Goal: Transaction & Acquisition: Purchase product/service

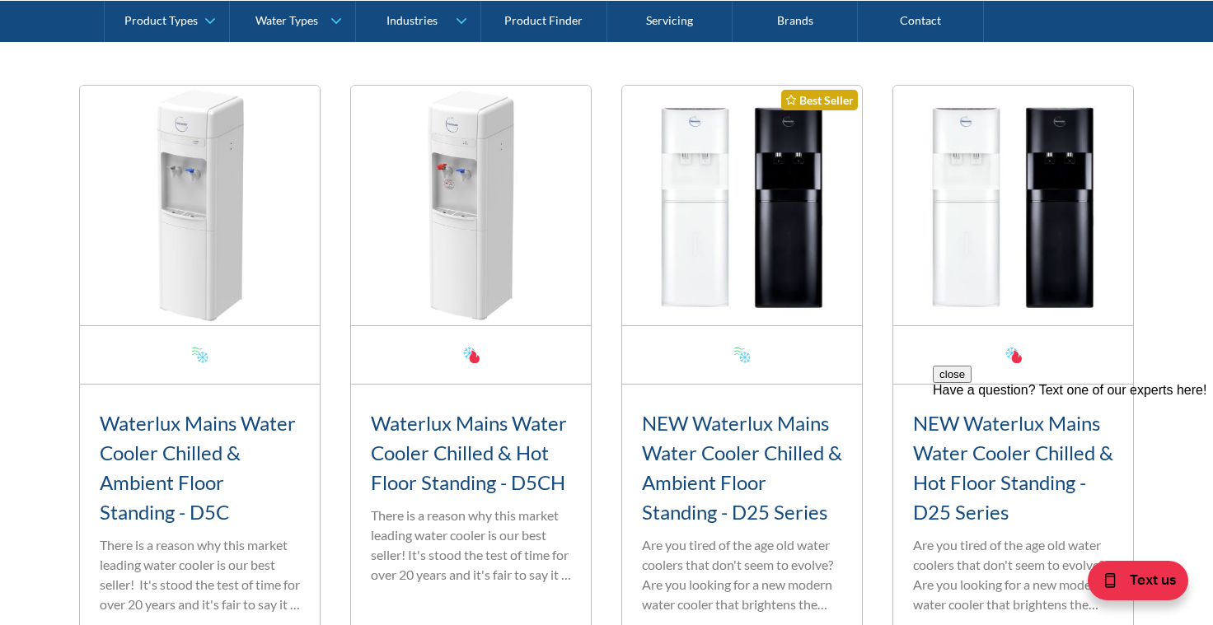
click at [1160, 397] on div "close Have a question? Text one of our experts here!" at bounding box center [1073, 465] width 280 height 198
click at [972, 383] on button "close" at bounding box center [952, 374] width 39 height 17
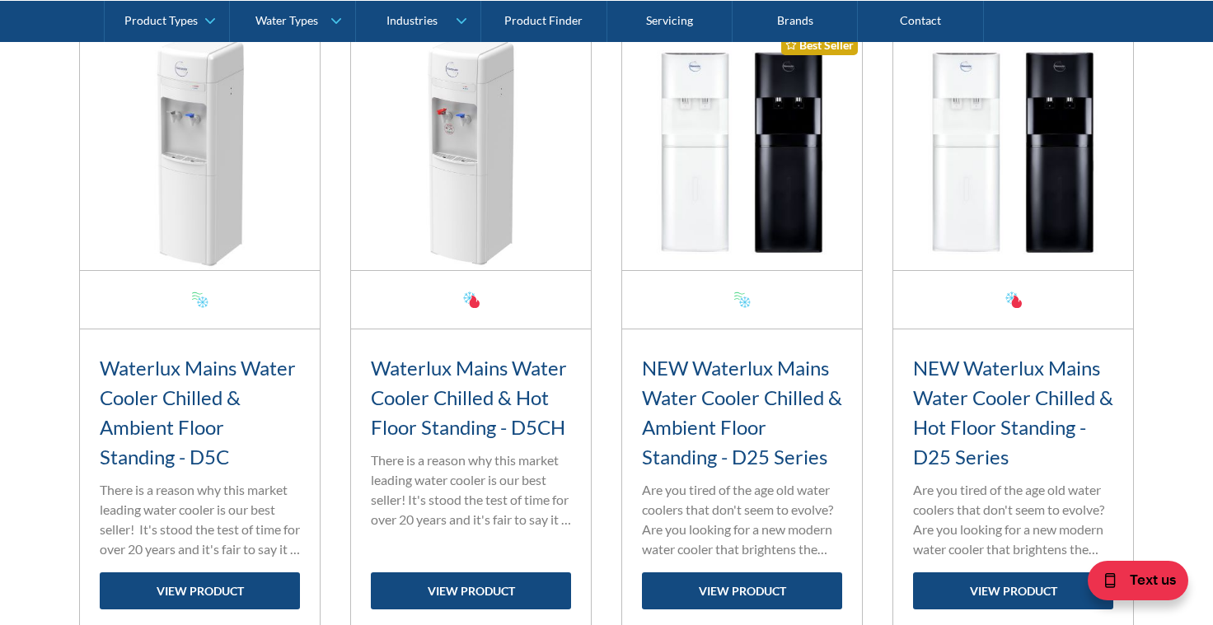
scroll to position [714, 0]
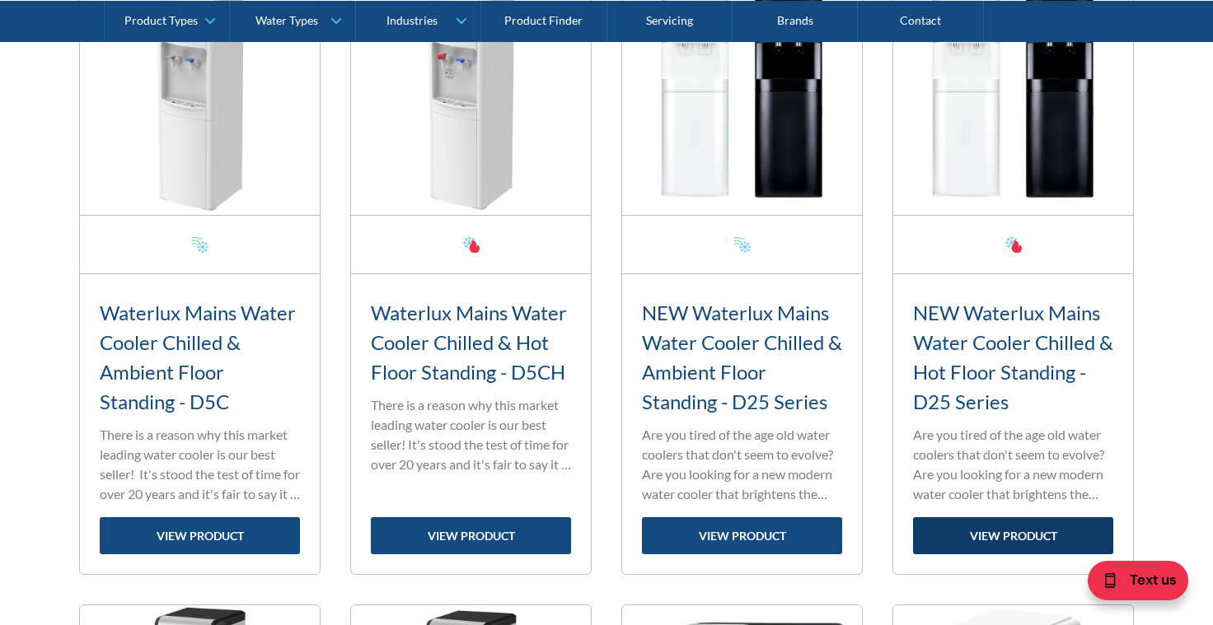
click at [1023, 532] on link "view product" at bounding box center [1013, 536] width 200 height 37
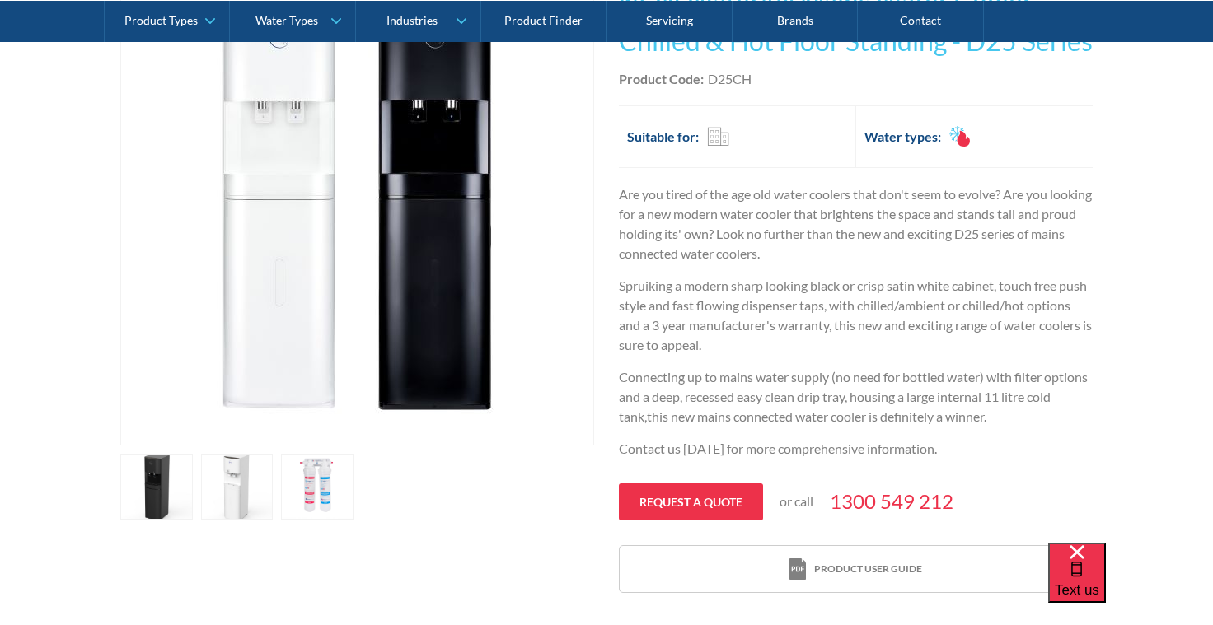
scroll to position [439, 0]
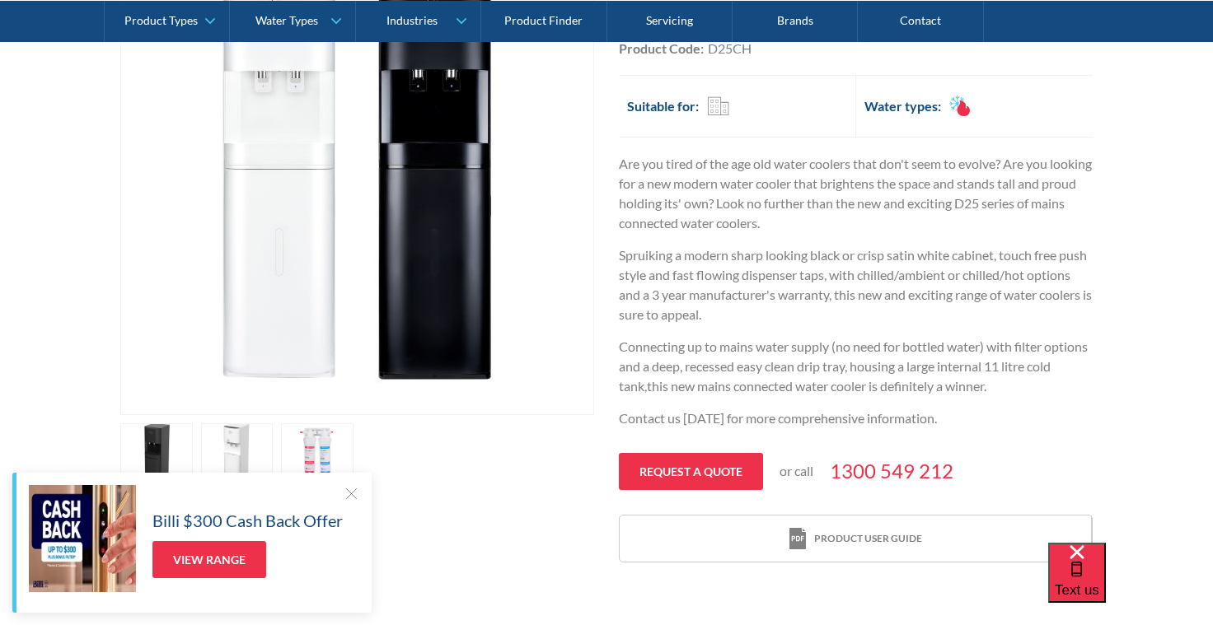
click at [237, 455] on link "open lightbox" at bounding box center [237, 457] width 73 height 66
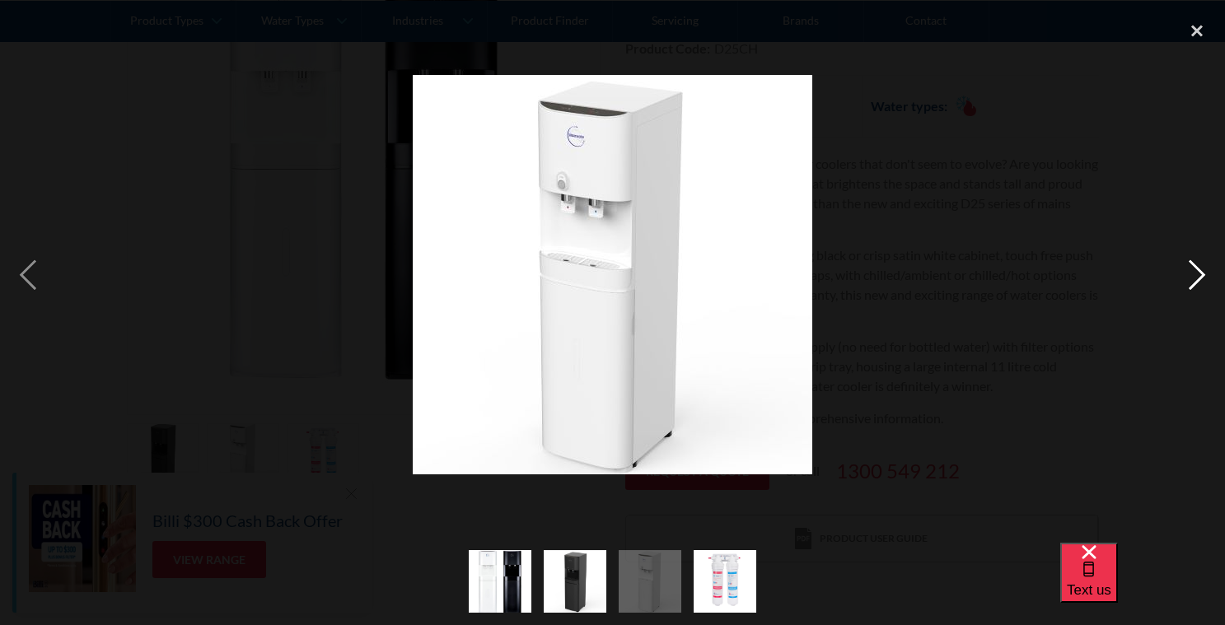
click at [1194, 273] on div "next image" at bounding box center [1197, 275] width 56 height 526
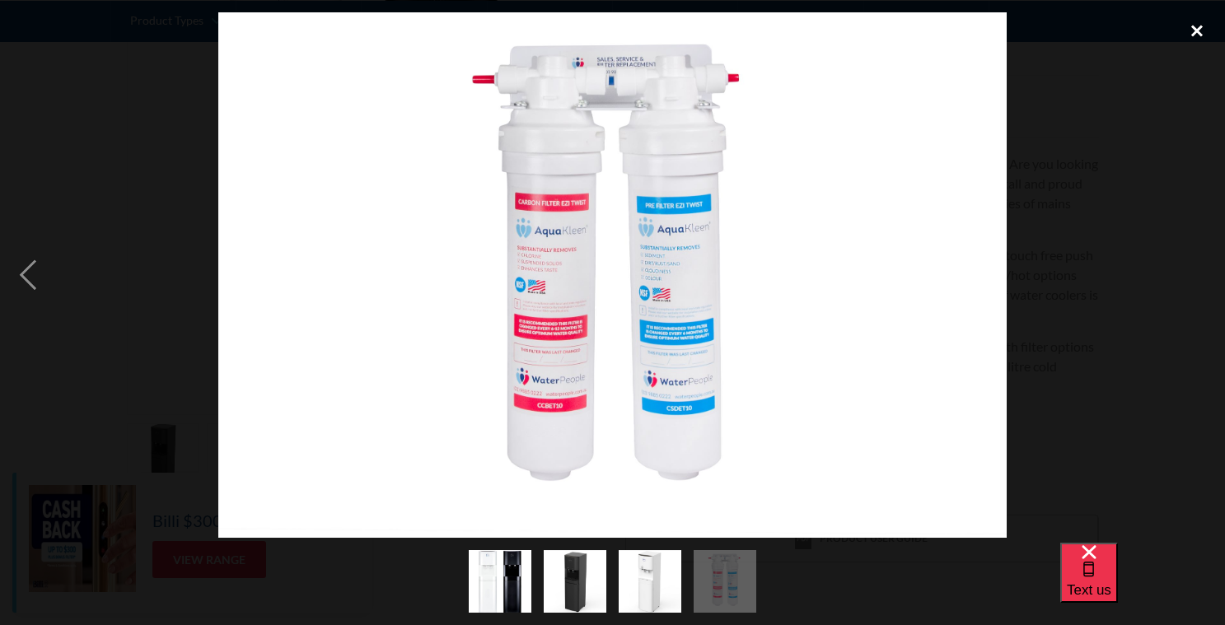
click at [1197, 31] on div "close lightbox" at bounding box center [1197, 30] width 56 height 36
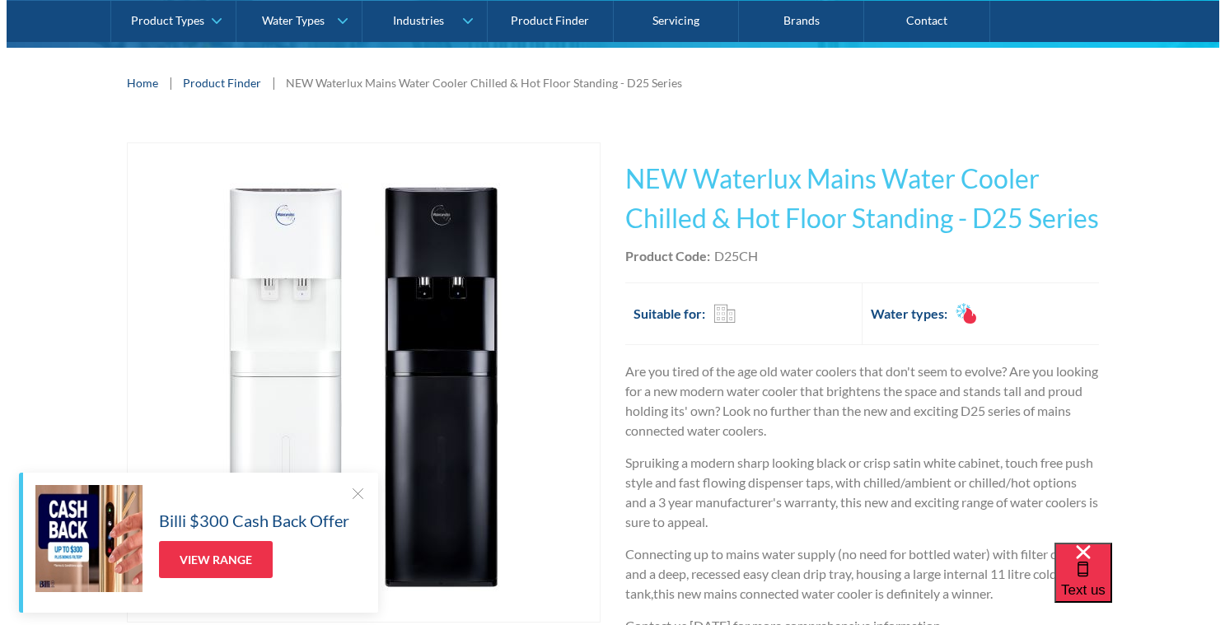
scroll to position [220, 0]
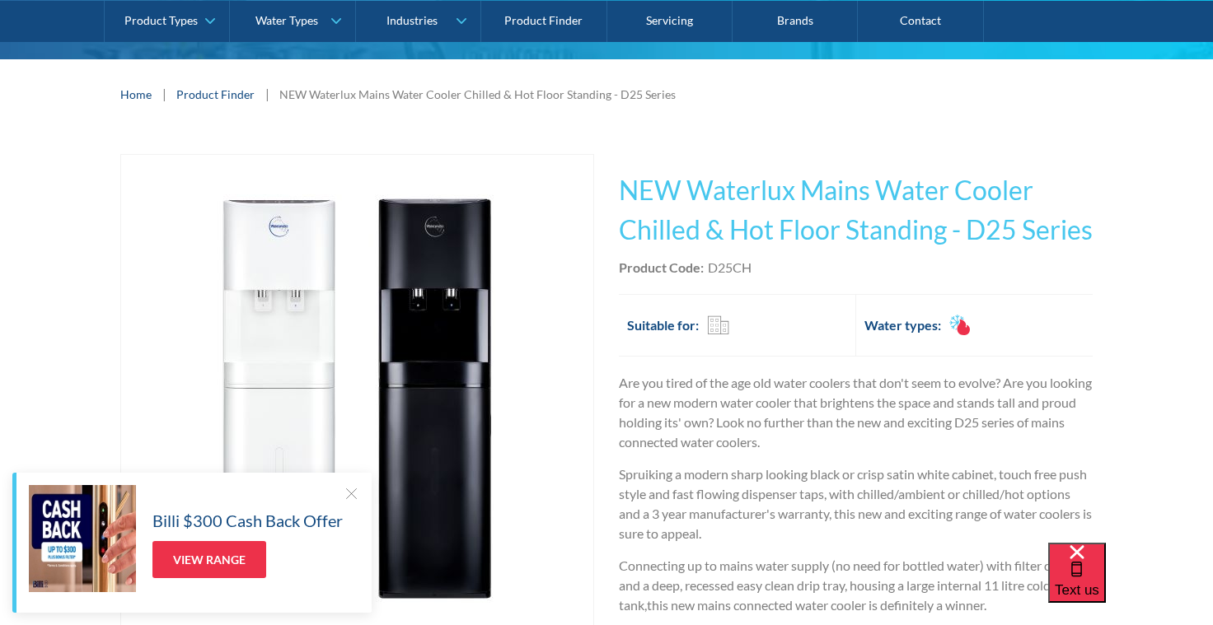
click at [457, 292] on img "open lightbox" at bounding box center [357, 394] width 400 height 479
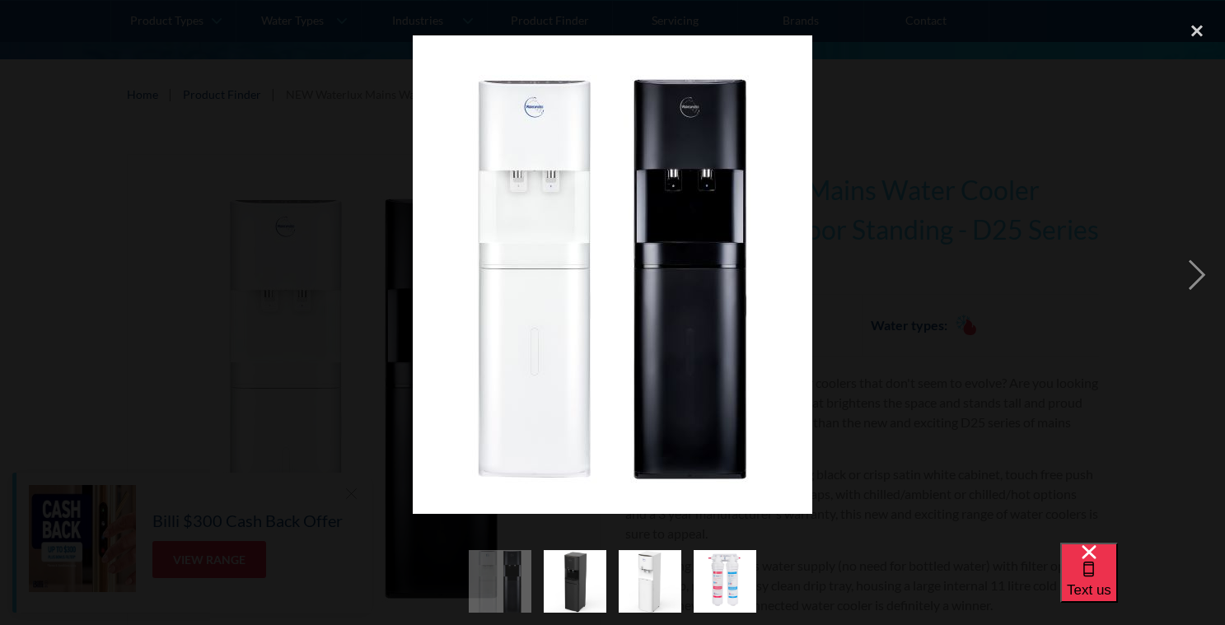
click at [672, 204] on img at bounding box center [613, 274] width 400 height 479
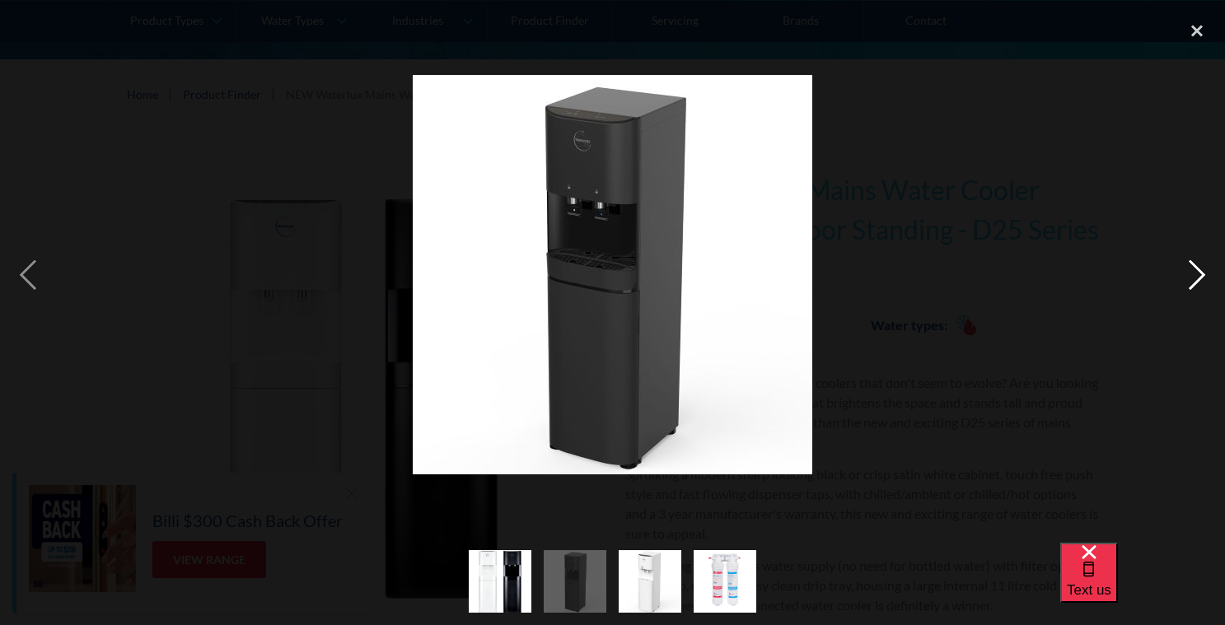
click at [1190, 276] on div "next image" at bounding box center [1197, 275] width 56 height 526
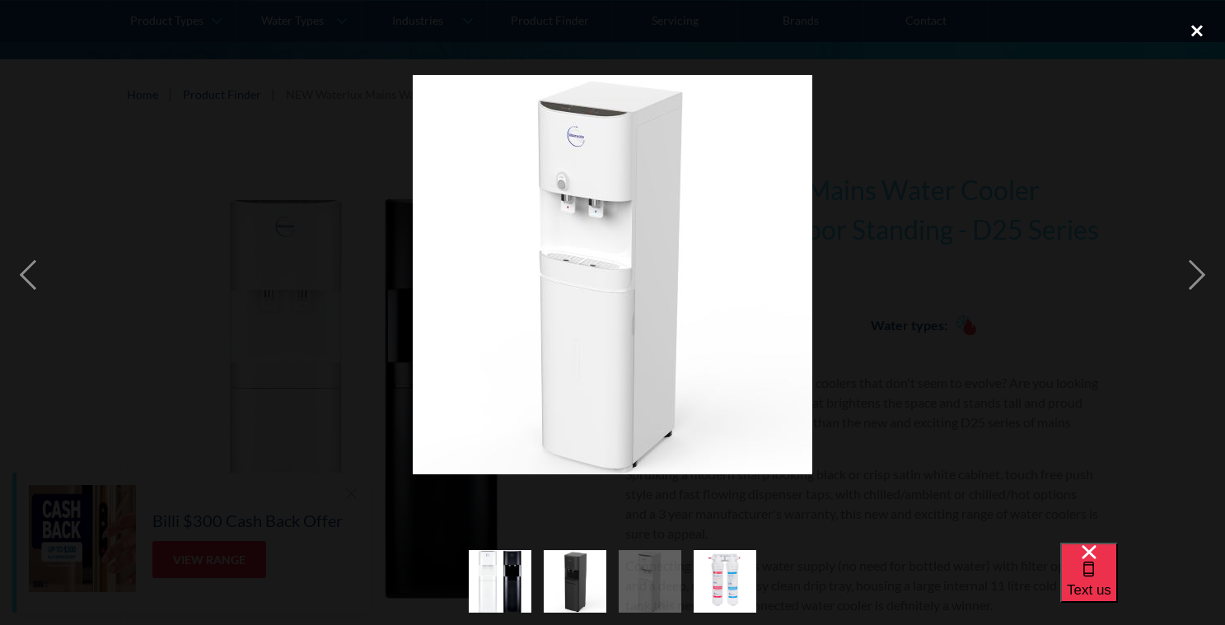
click at [1197, 35] on div "close lightbox" at bounding box center [1197, 30] width 56 height 36
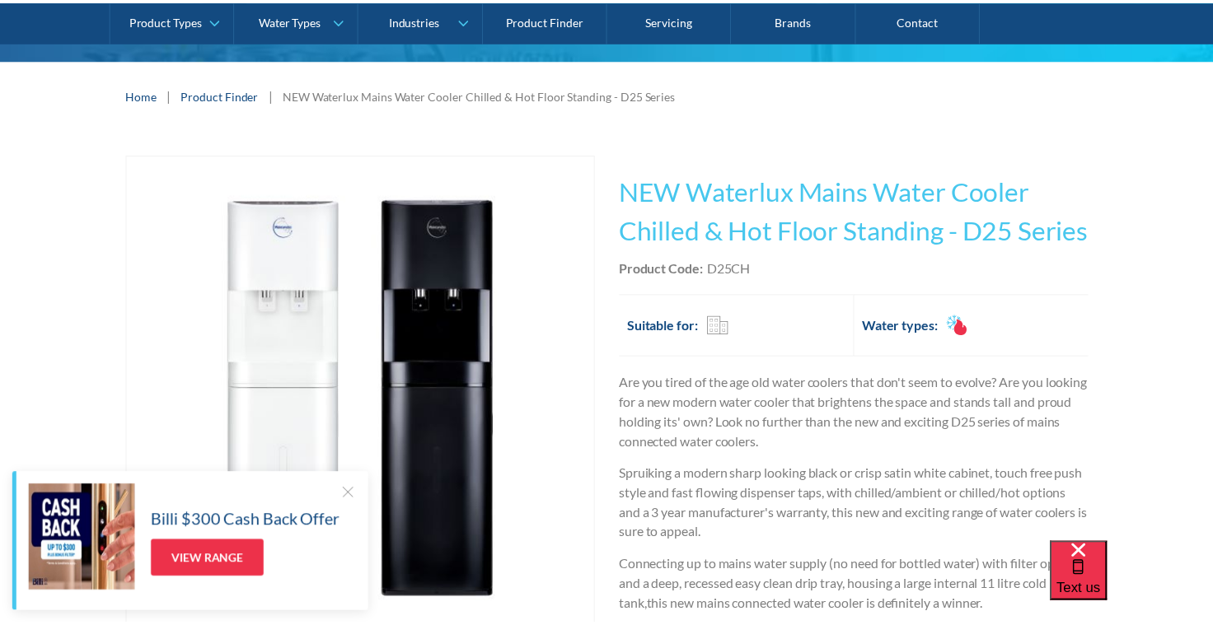
scroll to position [229, 0]
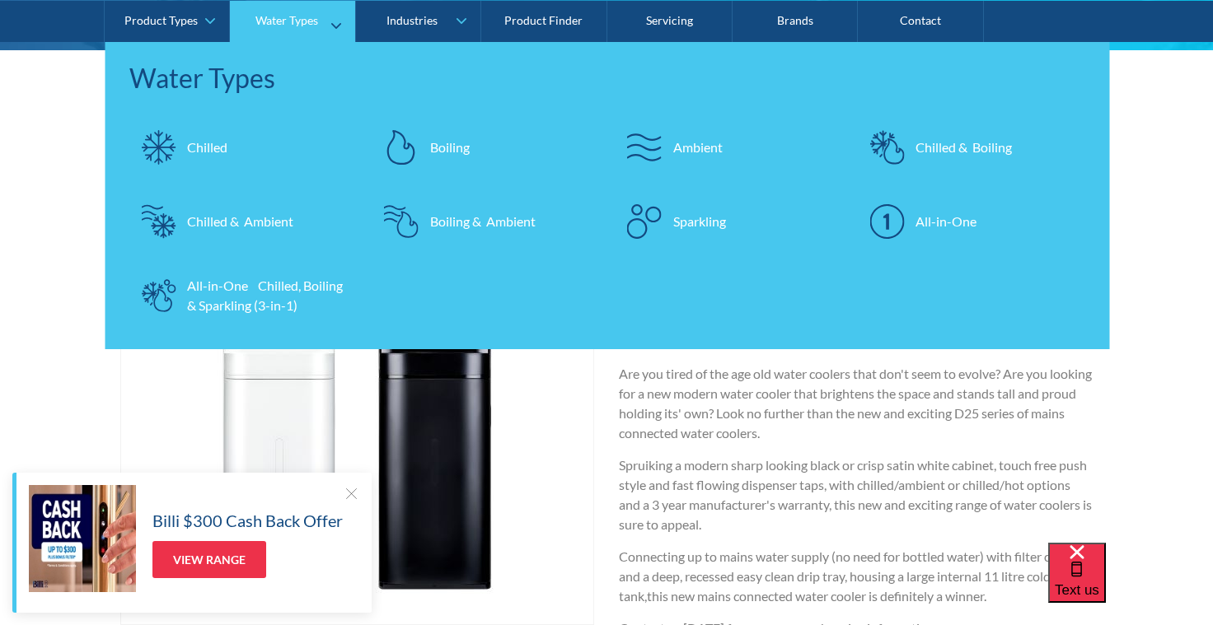
click at [218, 300] on div "All-in-One Chilled, Boiling & Sparkling (3-in-1)" at bounding box center [267, 295] width 161 height 40
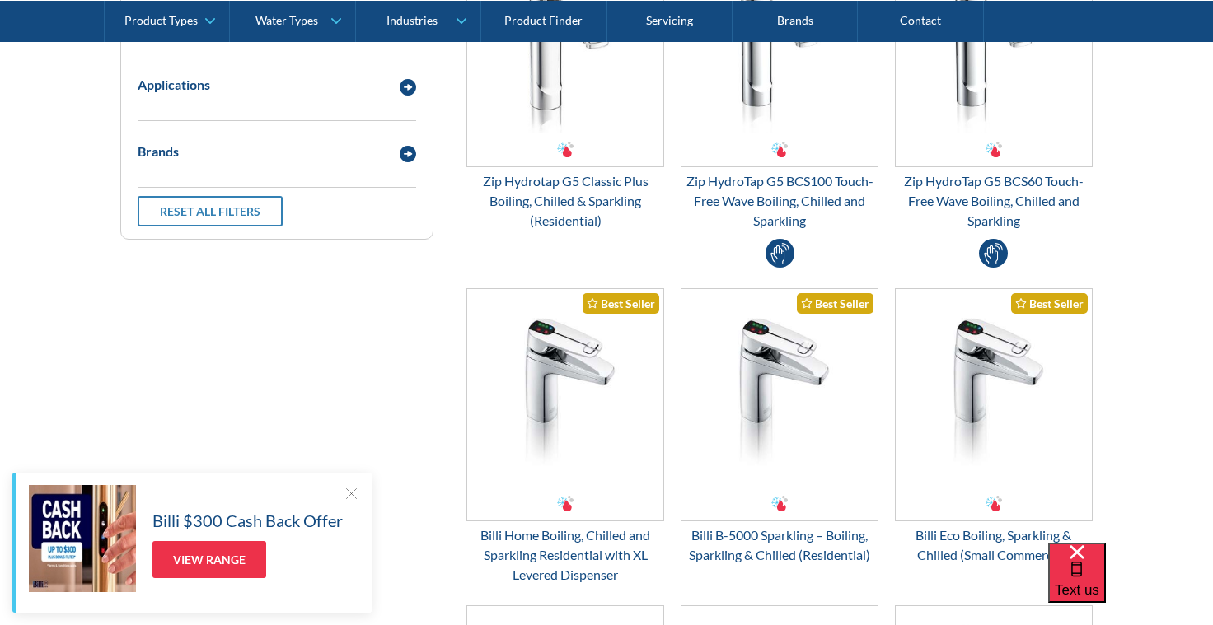
scroll to position [550, 0]
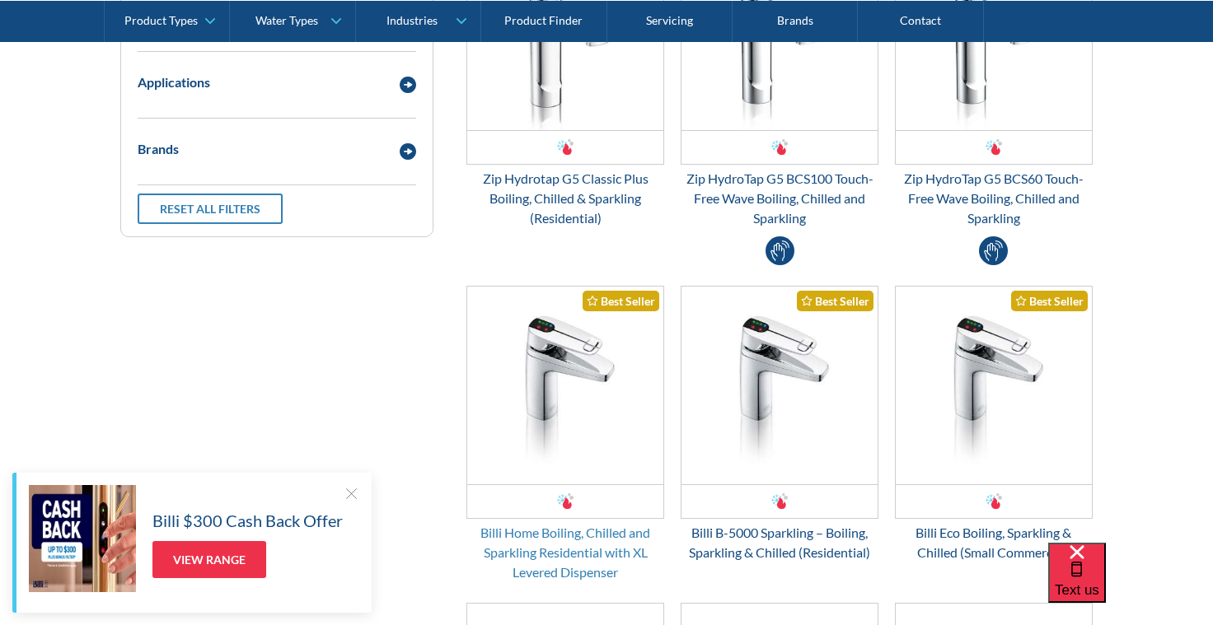
click at [607, 533] on div "Billi Home Boiling, Chilled and Sparkling Residential with XL Levered Dispenser" at bounding box center [565, 552] width 198 height 59
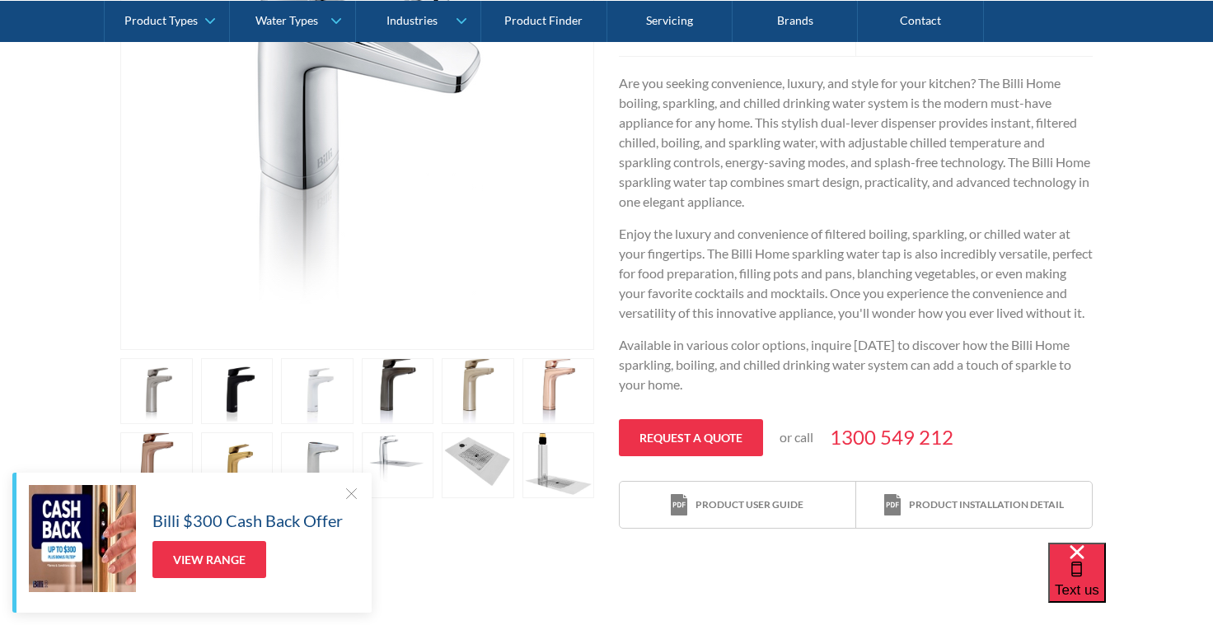
scroll to position [550, 0]
